Goal: Task Accomplishment & Management: Complete application form

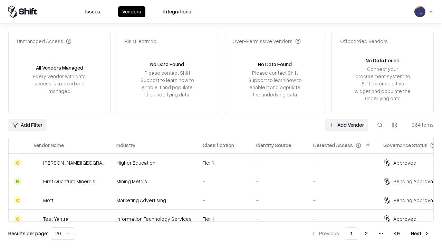
click at [346, 125] on link "Add Vendor" at bounding box center [346, 125] width 43 height 12
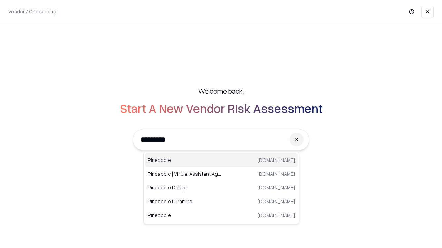
click at [221, 160] on div "Pineapple [DOMAIN_NAME]" at bounding box center [221, 161] width 152 height 14
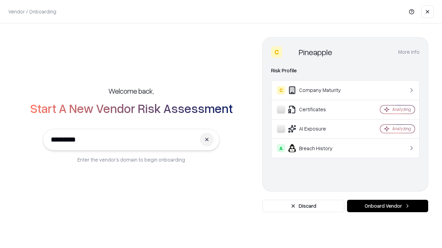
type input "*********"
click at [387, 206] on button "Onboard Vendor" at bounding box center [387, 206] width 81 height 12
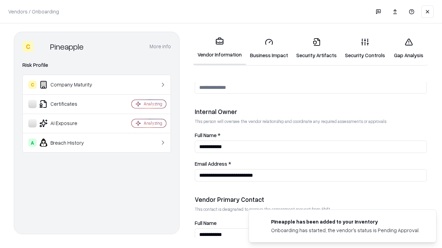
scroll to position [357, 0]
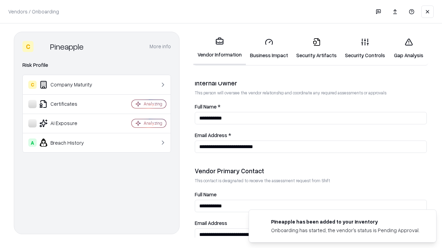
click at [269, 48] on link "Business Impact" at bounding box center [269, 48] width 46 height 32
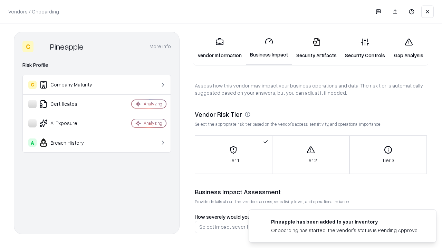
click at [316, 48] on link "Security Artifacts" at bounding box center [316, 48] width 49 height 32
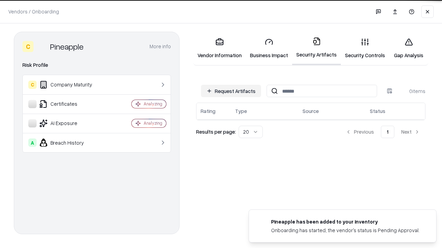
click at [231, 91] on button "Request Artifacts" at bounding box center [231, 91] width 60 height 12
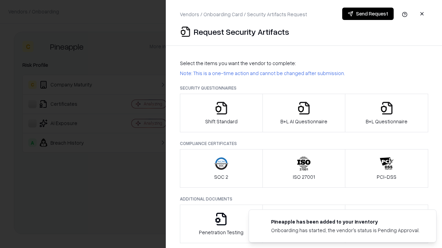
click at [221, 113] on icon "button" at bounding box center [221, 108] width 14 height 14
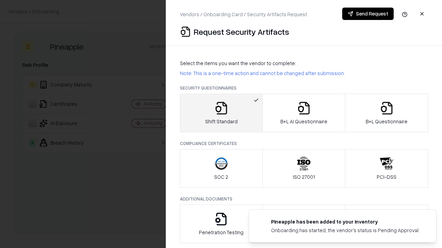
click at [367, 14] on button "Send Request" at bounding box center [367, 14] width 51 height 12
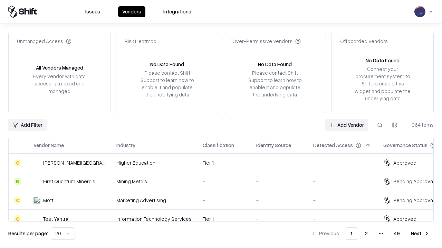
click at [346, 125] on link "Add Vendor" at bounding box center [346, 125] width 43 height 12
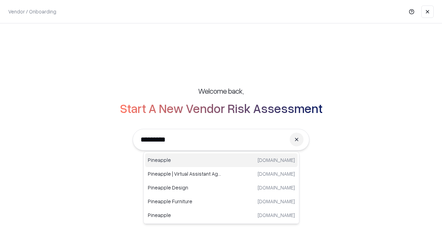
click at [221, 160] on div "Pineapple [DOMAIN_NAME]" at bounding box center [221, 161] width 152 height 14
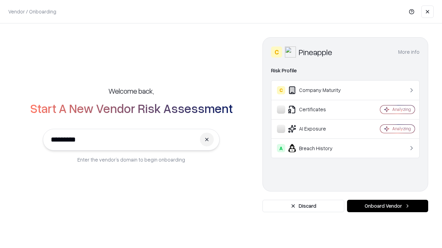
type input "*********"
click at [387, 206] on button "Onboard Vendor" at bounding box center [387, 206] width 81 height 12
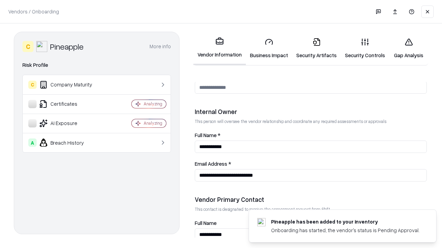
scroll to position [357, 0]
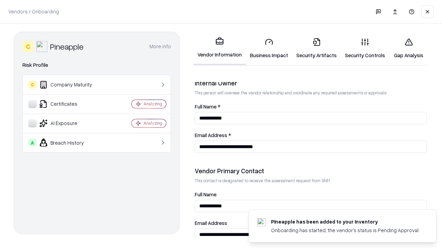
click at [408, 48] on link "Gap Analysis" at bounding box center [408, 48] width 39 height 32
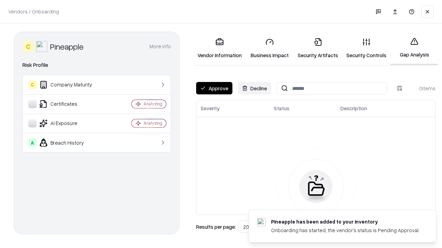
click at [214, 88] on button "Approve" at bounding box center [214, 88] width 36 height 12
